Goal: Check status: Check status

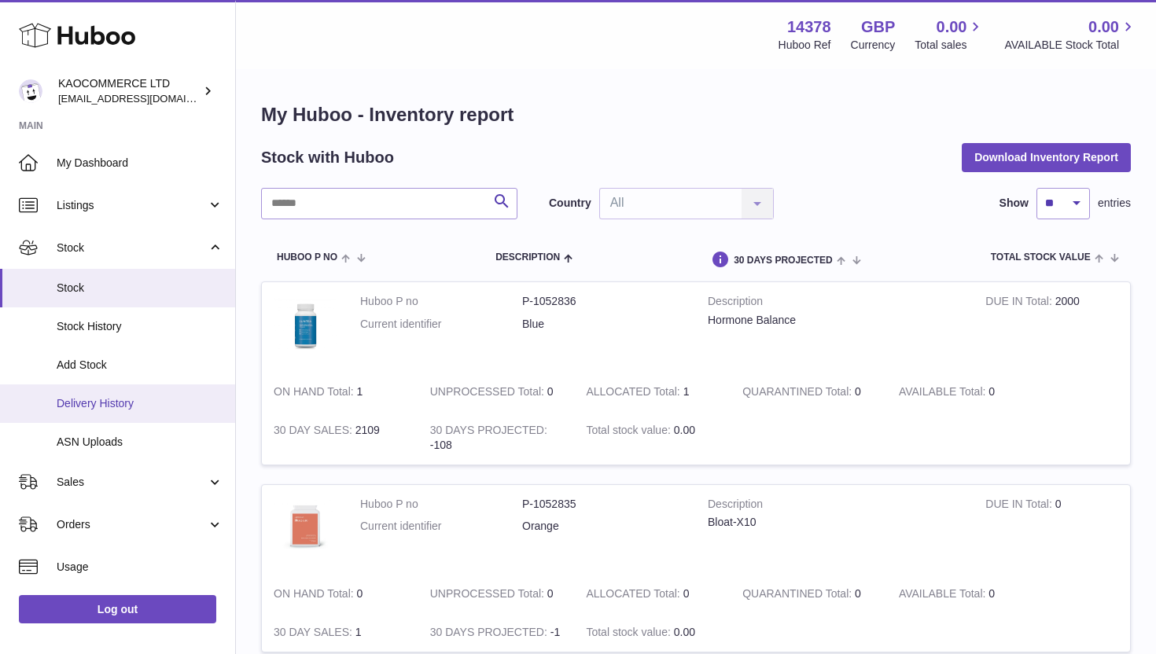
click at [115, 419] on link "Delivery History" at bounding box center [117, 404] width 235 height 39
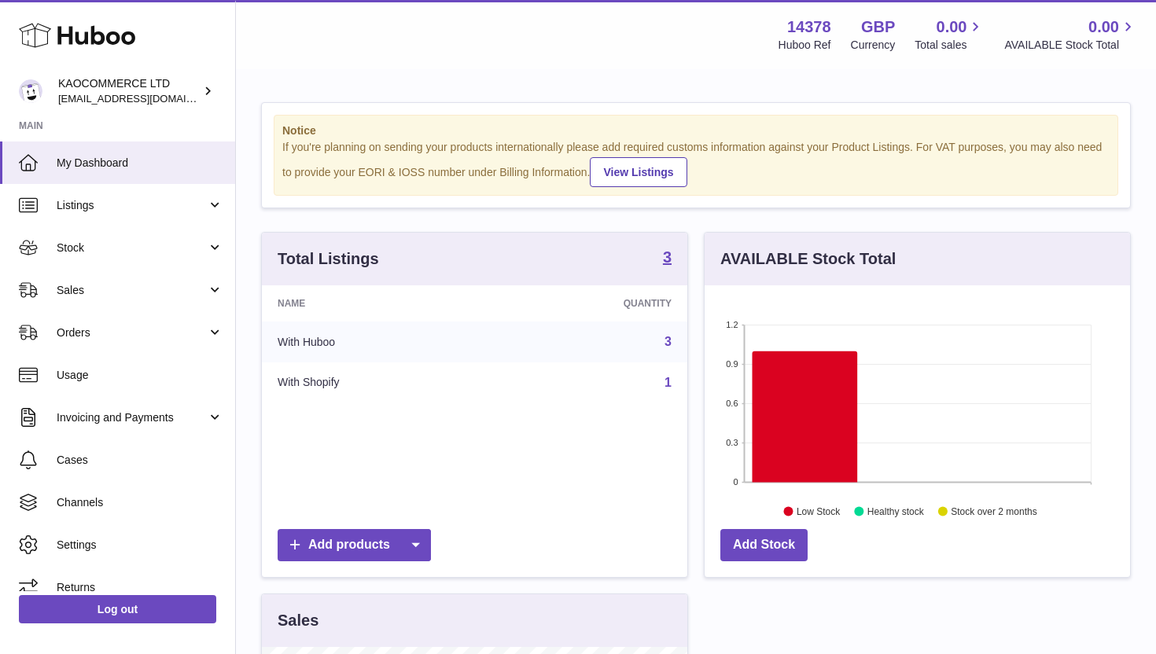
scroll to position [245, 426]
click at [161, 259] on link "Stock" at bounding box center [117, 248] width 235 height 42
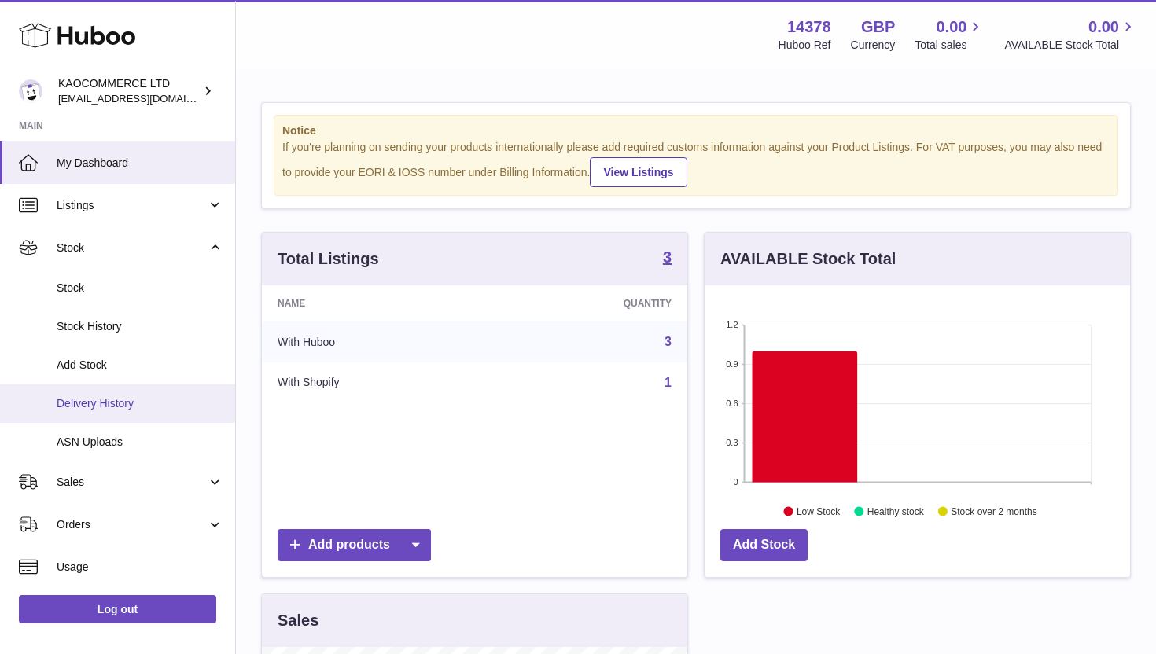
click at [111, 405] on span "Delivery History" at bounding box center [140, 403] width 167 height 15
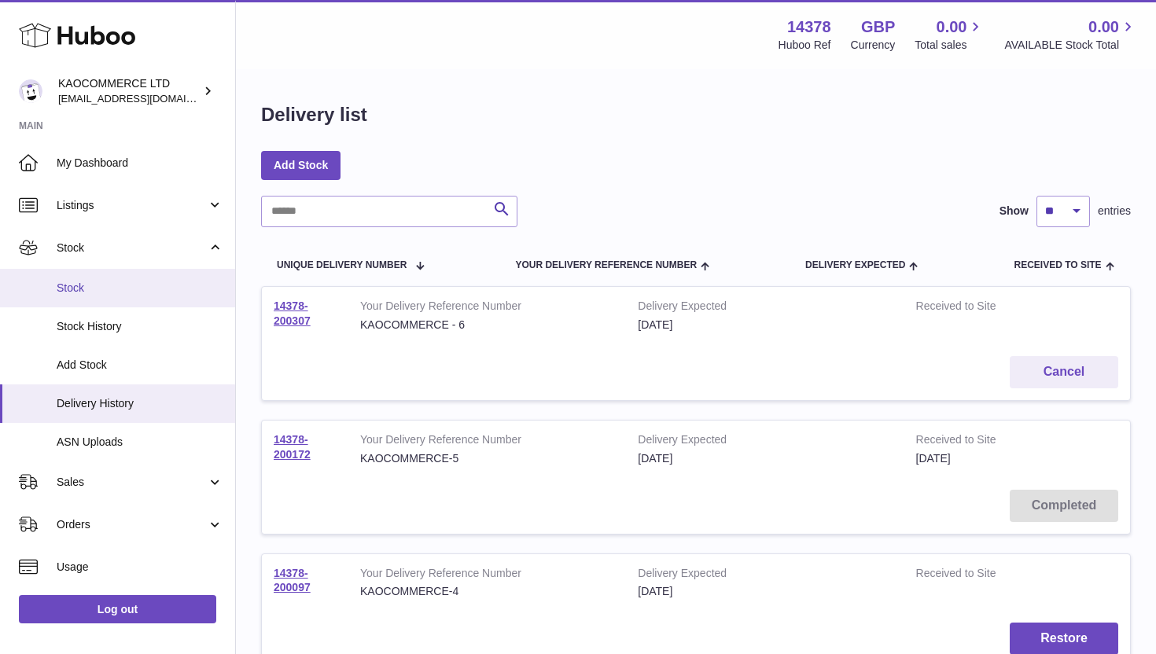
click at [112, 296] on link "Stock" at bounding box center [117, 288] width 235 height 39
